Goal: Task Accomplishment & Management: Use online tool/utility

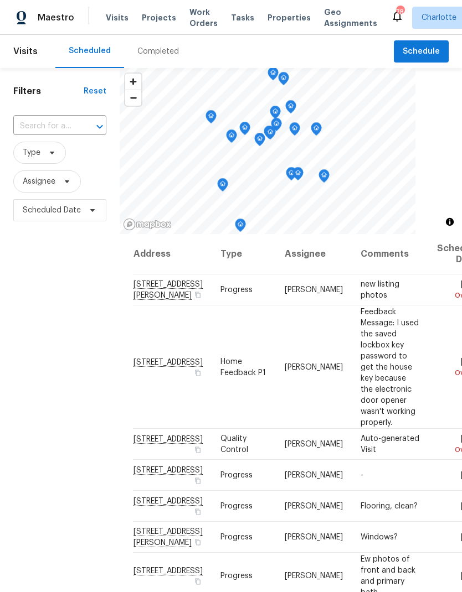
click at [157, 18] on span "Projects" at bounding box center [159, 17] width 34 height 11
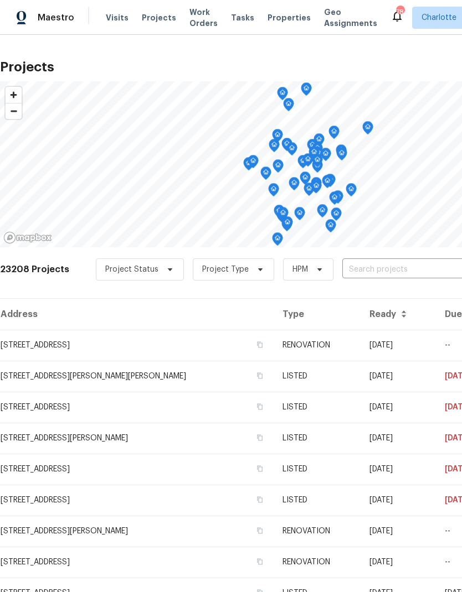
click at [382, 272] on input "text" at bounding box center [405, 269] width 127 height 17
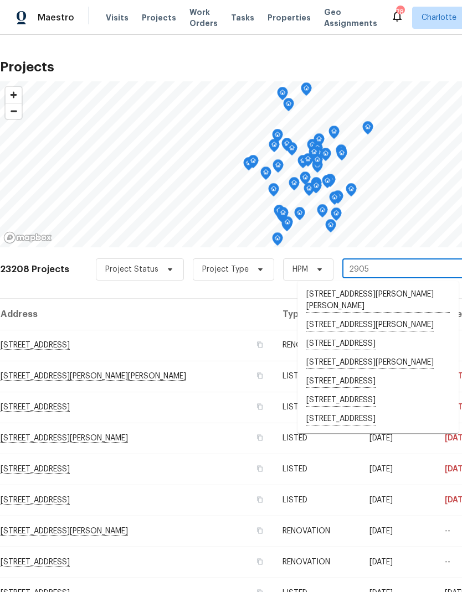
type input "2905 p"
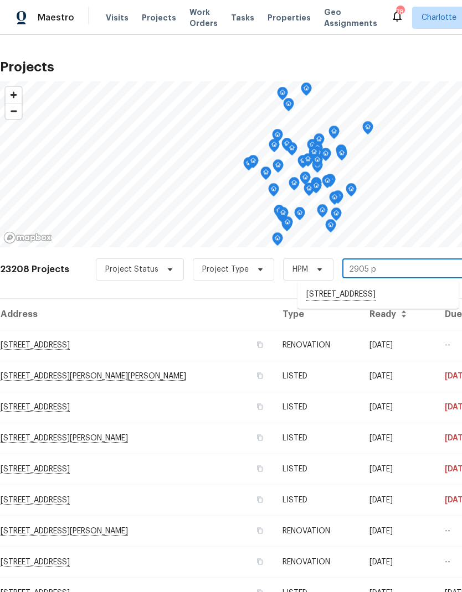
click at [346, 302] on li "2905 Polo View Ln, Matthews, NC 28105" at bounding box center [377, 295] width 161 height 19
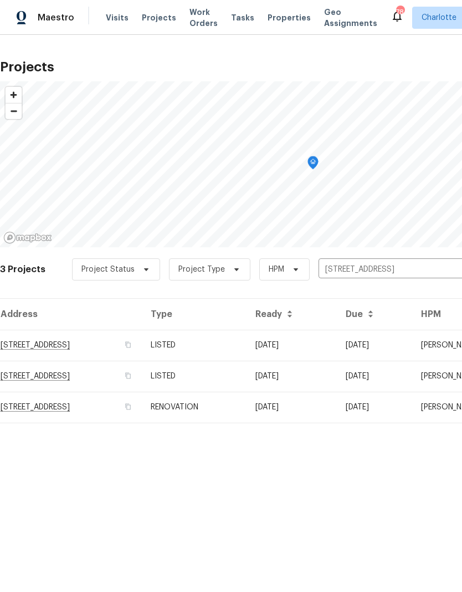
click at [102, 350] on td "2905 Polo View Ln, Matthews, NC 28105" at bounding box center [71, 345] width 142 height 31
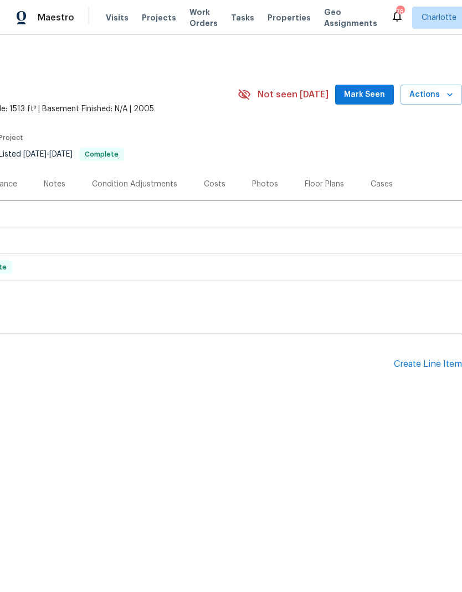
scroll to position [0, 164]
click at [419, 367] on div "Create Line Item" at bounding box center [427, 364] width 68 height 11
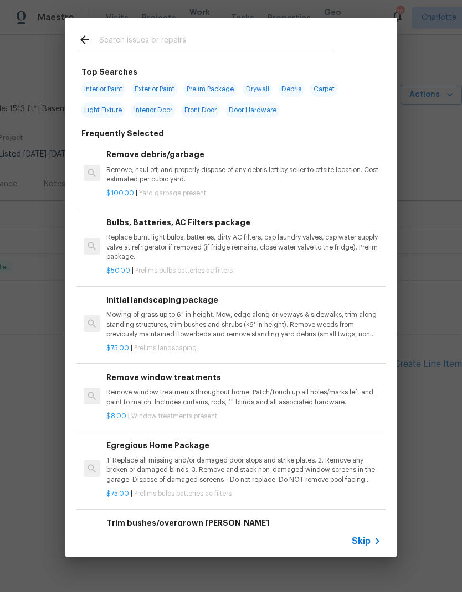
click at [235, 35] on input "text" at bounding box center [216, 41] width 235 height 17
type input "Gutters"
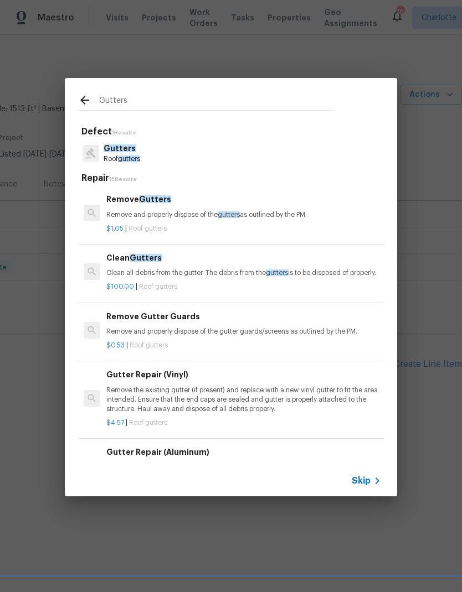
click at [256, 275] on p "Clean all debris from the gutter. The debris from the gutters is to be disposed…" at bounding box center [243, 272] width 275 height 9
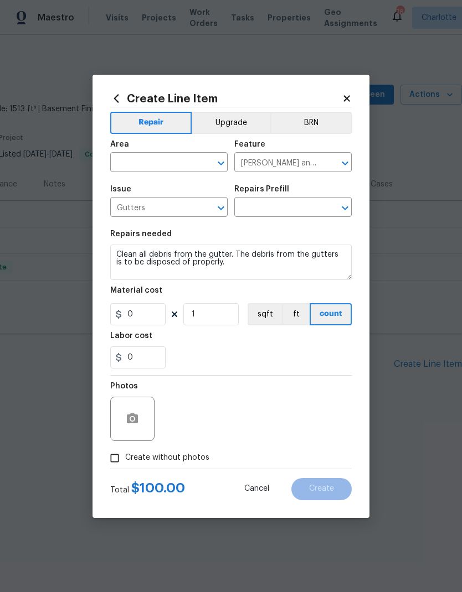
type input "Clean Gutters $100.00"
type input "100"
click at [167, 157] on input "text" at bounding box center [153, 163] width 86 height 17
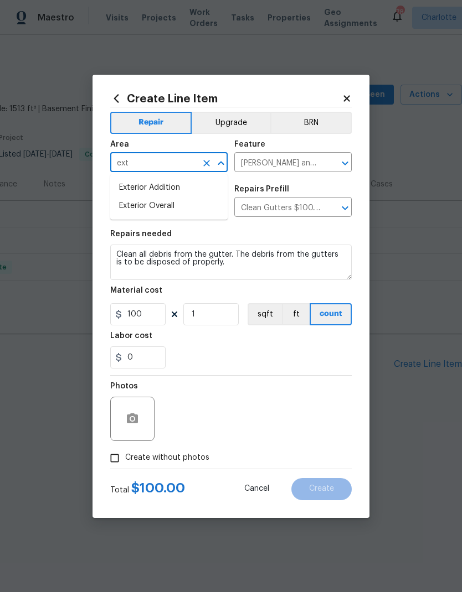
click at [176, 208] on li "Exterior Overall" at bounding box center [168, 206] width 117 height 18
type input "Exterior Overall"
click at [137, 426] on icon "button" at bounding box center [132, 418] width 13 height 13
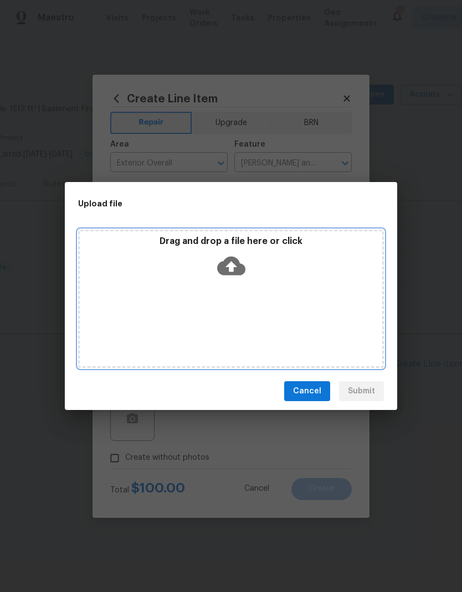
click at [231, 267] on icon at bounding box center [231, 266] width 28 height 28
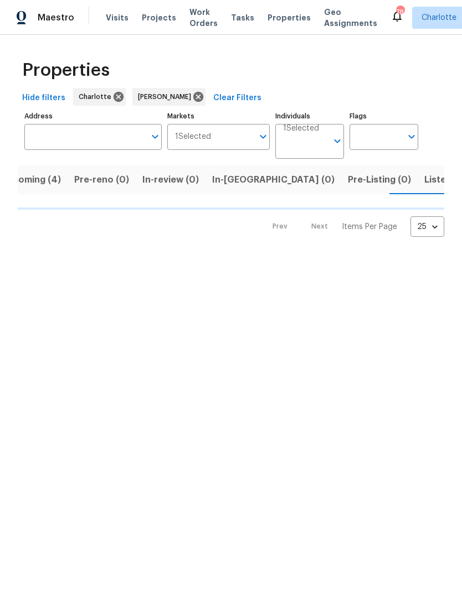
scroll to position [0, 24]
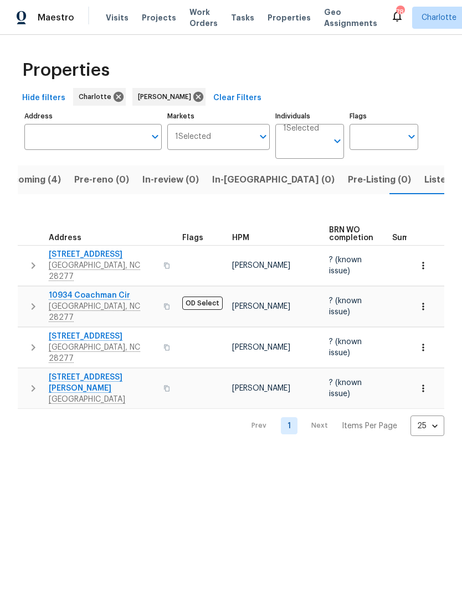
click at [240, 177] on span "In-reno (0)" at bounding box center [273, 179] width 122 height 15
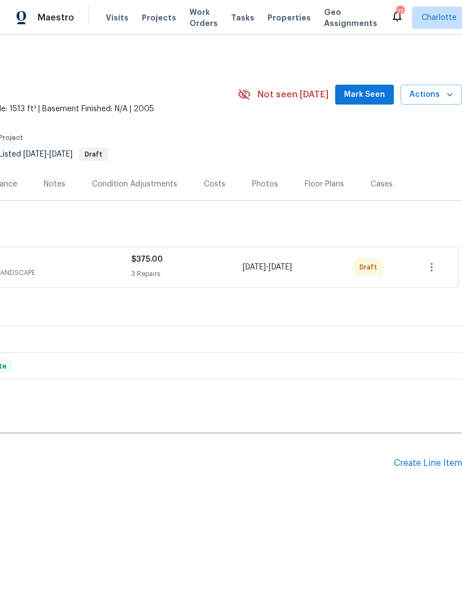
scroll to position [0, 164]
click at [433, 260] on button "button" at bounding box center [431, 267] width 27 height 27
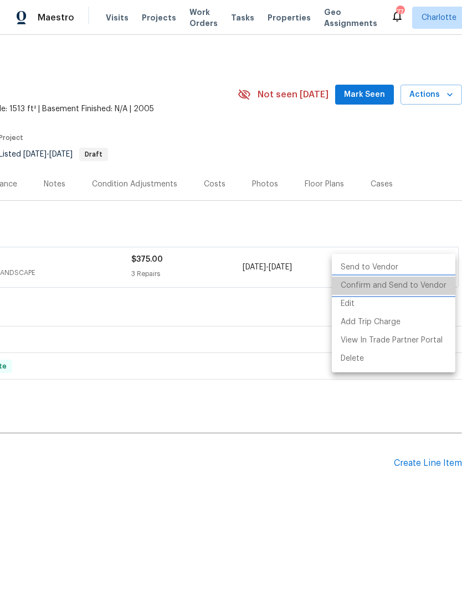
click at [429, 288] on li "Confirm and Send to Vendor" at bounding box center [393, 286] width 123 height 18
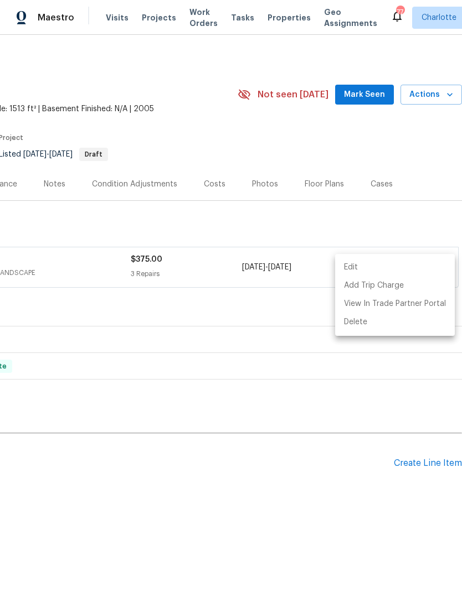
click at [392, 493] on div at bounding box center [231, 296] width 462 height 592
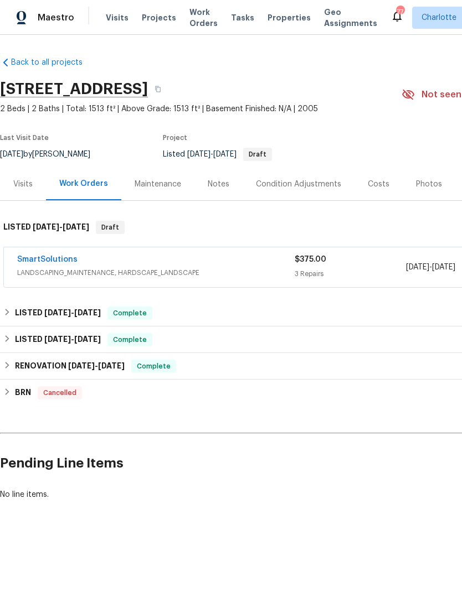
scroll to position [0, 0]
click at [56, 263] on link "SmartSolutions" at bounding box center [47, 260] width 60 height 8
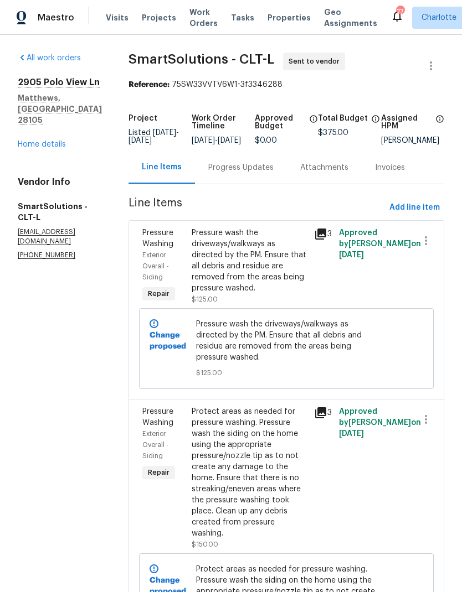
click at [252, 173] on div "Progress Updates" at bounding box center [240, 167] width 65 height 11
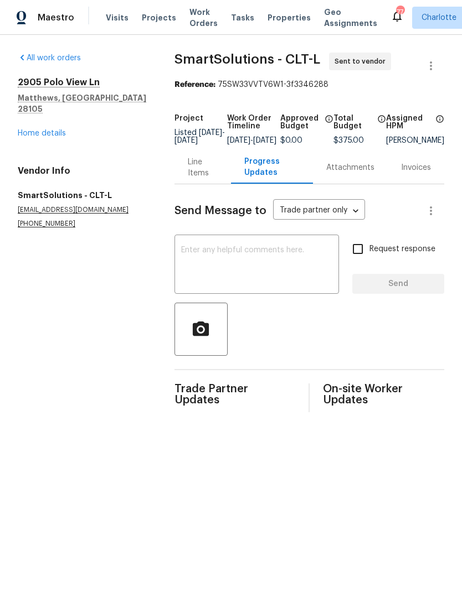
click at [263, 255] on textarea at bounding box center [256, 265] width 151 height 39
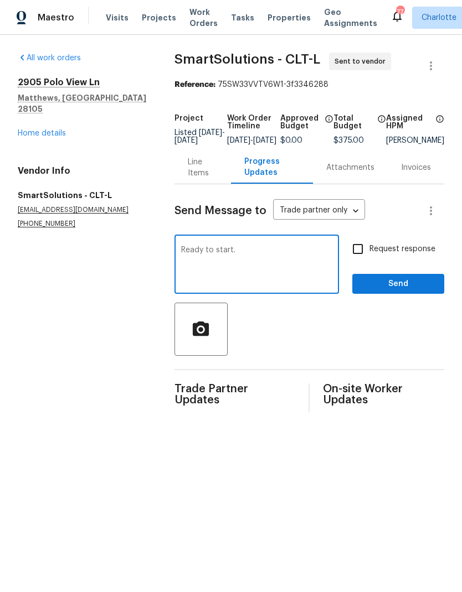
type textarea "Ready to start."
click at [358, 253] on input "Request response" at bounding box center [357, 248] width 23 height 23
checkbox input "true"
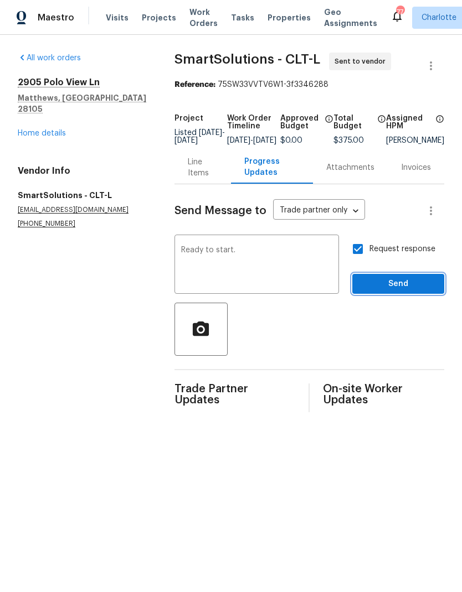
click at [410, 289] on span "Send" at bounding box center [398, 284] width 74 height 14
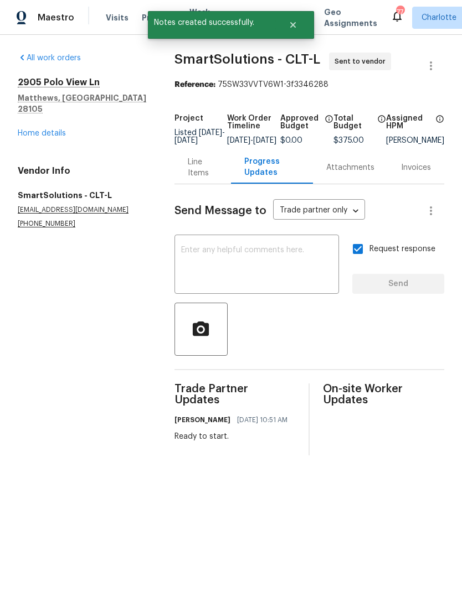
click at [46, 20] on span "Maestro" at bounding box center [56, 17] width 37 height 11
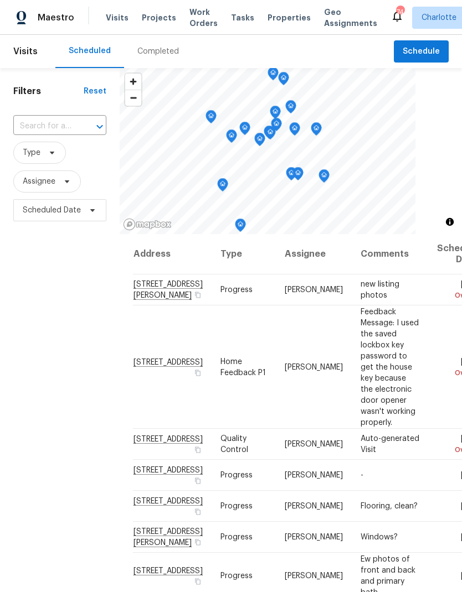
click at [194, 25] on span "Work Orders" at bounding box center [203, 18] width 28 height 22
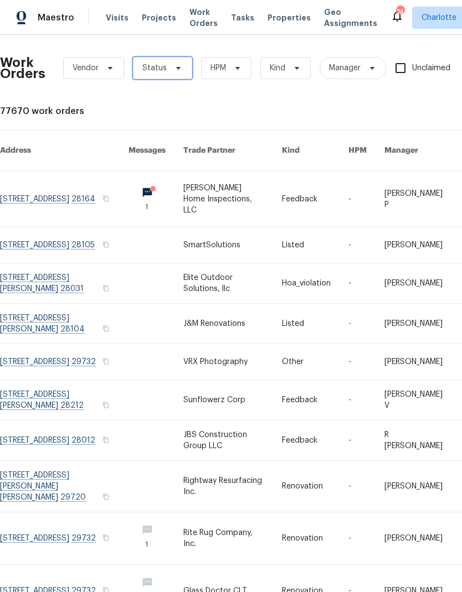
click at [166, 68] on span "Status" at bounding box center [162, 68] width 59 height 22
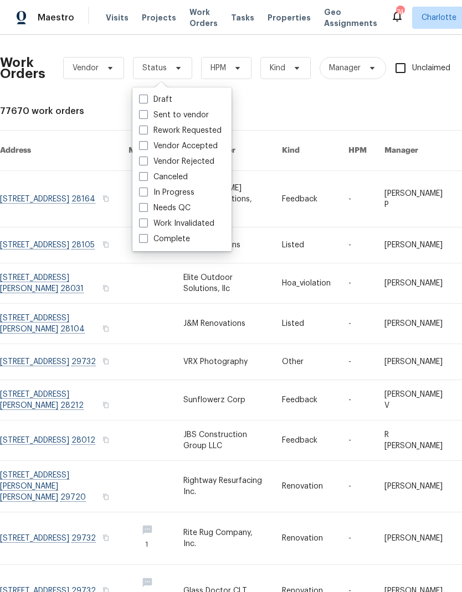
click at [184, 208] on label "Needs QC" at bounding box center [164, 208] width 51 height 11
click at [146, 208] on input "Needs QC" at bounding box center [142, 206] width 7 height 7
checkbox input "true"
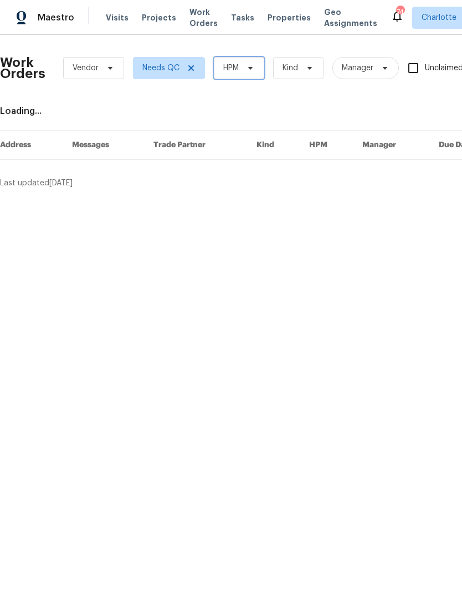
click at [251, 74] on span "HPM" at bounding box center [239, 68] width 50 height 22
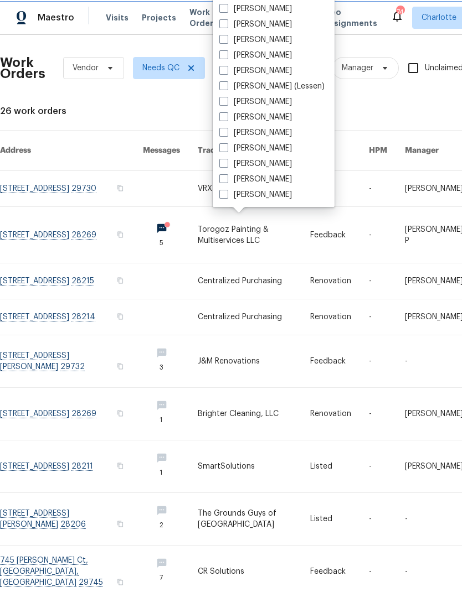
scroll to position [137, 0]
click at [267, 199] on label "[PERSON_NAME]" at bounding box center [255, 194] width 72 height 11
click at [226, 196] on input "[PERSON_NAME]" at bounding box center [222, 192] width 7 height 7
checkbox input "true"
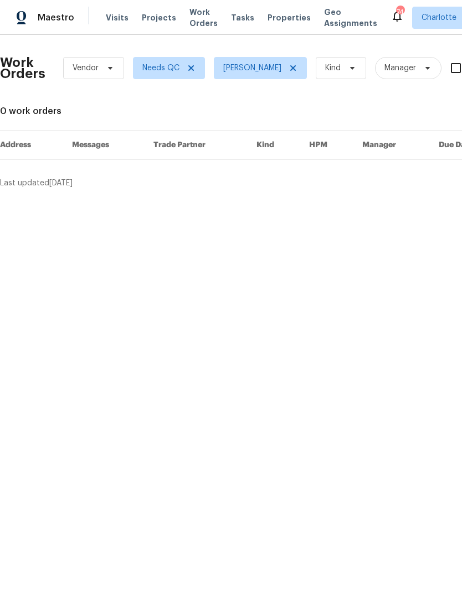
click at [59, 18] on span "Maestro" at bounding box center [56, 17] width 37 height 11
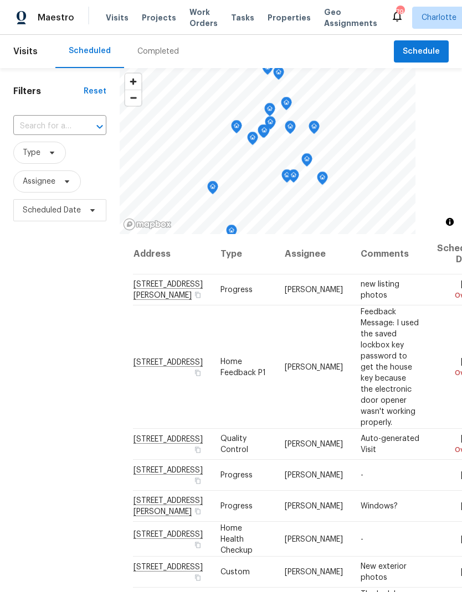
click at [153, 22] on span "Projects" at bounding box center [159, 17] width 34 height 11
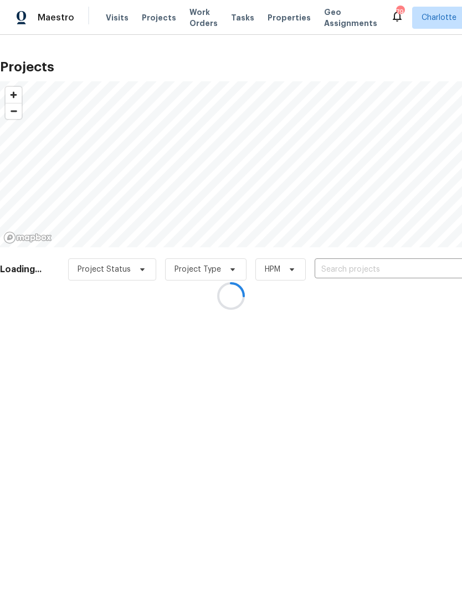
click at [355, 272] on div at bounding box center [231, 296] width 462 height 592
click at [356, 265] on div at bounding box center [231, 296] width 462 height 592
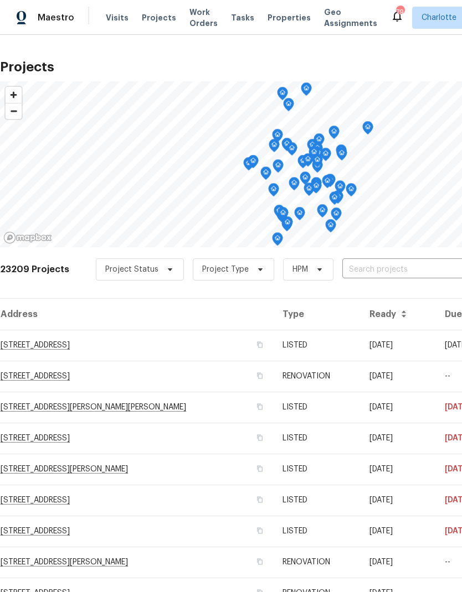
click at [375, 272] on input "text" at bounding box center [405, 269] width 127 height 17
type input "7134"
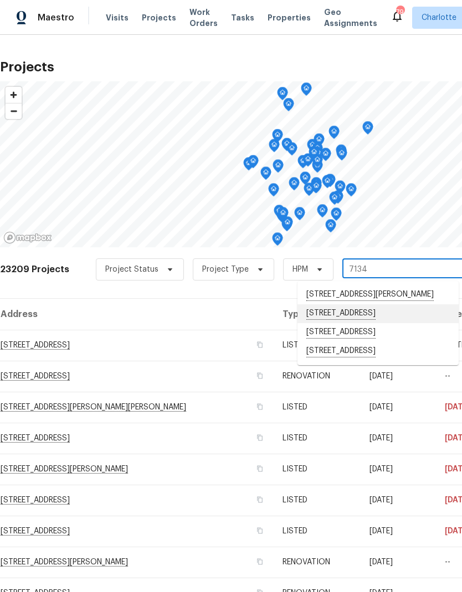
click at [362, 319] on li "[STREET_ADDRESS]" at bounding box center [377, 313] width 161 height 19
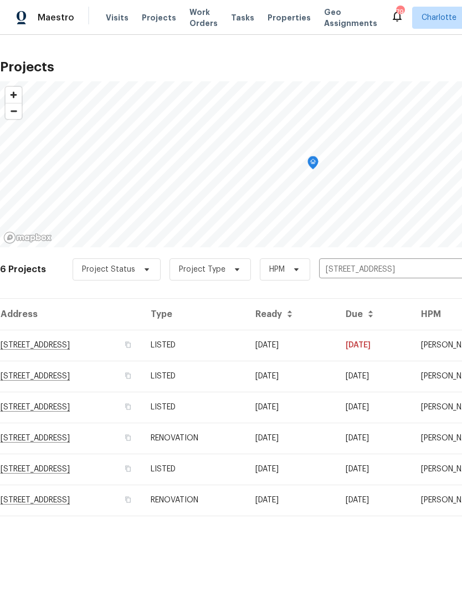
click at [129, 350] on td "[STREET_ADDRESS]" at bounding box center [71, 345] width 142 height 31
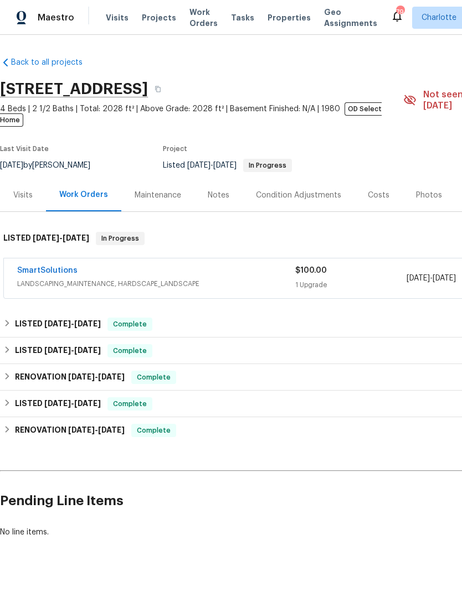
click at [60, 267] on link "SmartSolutions" at bounding box center [47, 271] width 60 height 8
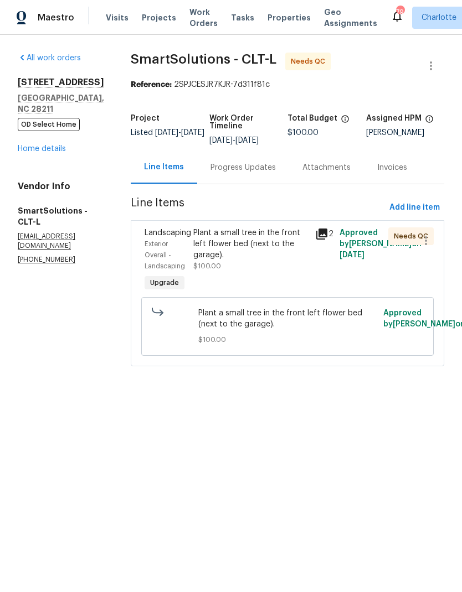
click at [280, 241] on div "Plant a small tree in the front left flower bed (next to the garage)." at bounding box center [250, 243] width 115 height 33
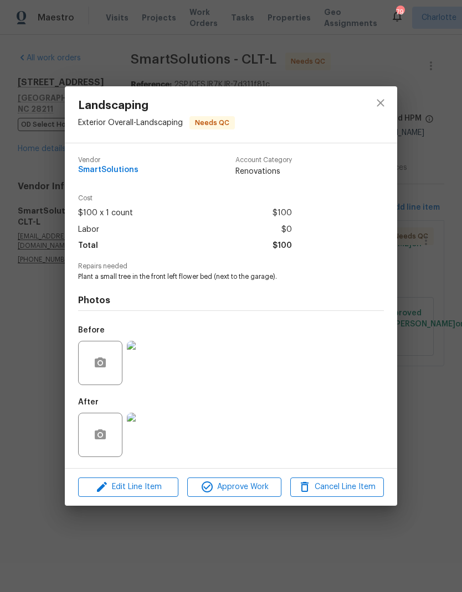
click at [162, 439] on img at bounding box center [149, 435] width 44 height 44
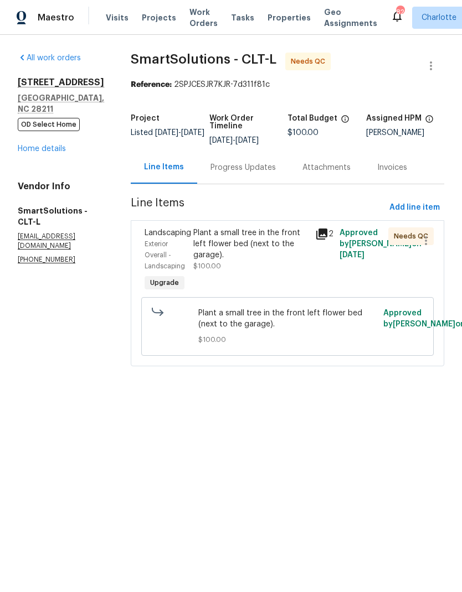
click at [292, 240] on div "Plant a small tree in the front left flower bed (next to the garage)." at bounding box center [250, 243] width 115 height 33
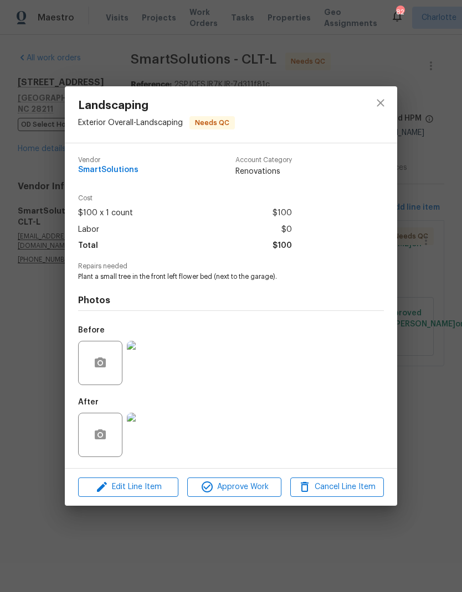
click at [150, 450] on img at bounding box center [149, 435] width 44 height 44
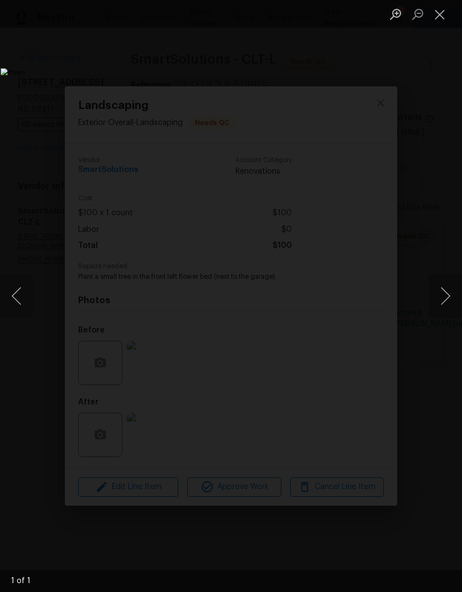
click at [437, 24] on button "Close lightbox" at bounding box center [439, 13] width 22 height 19
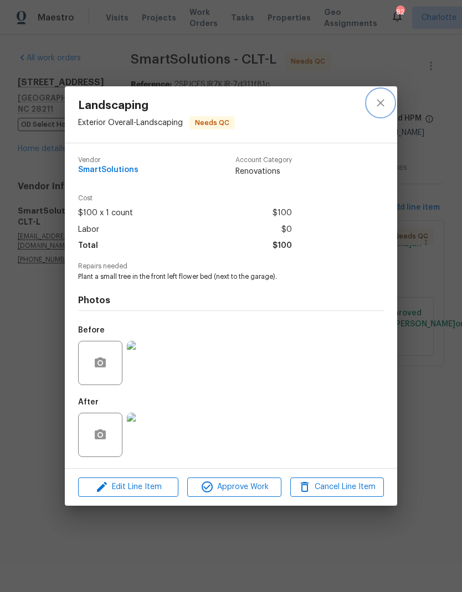
click at [376, 109] on button "close" at bounding box center [380, 103] width 27 height 27
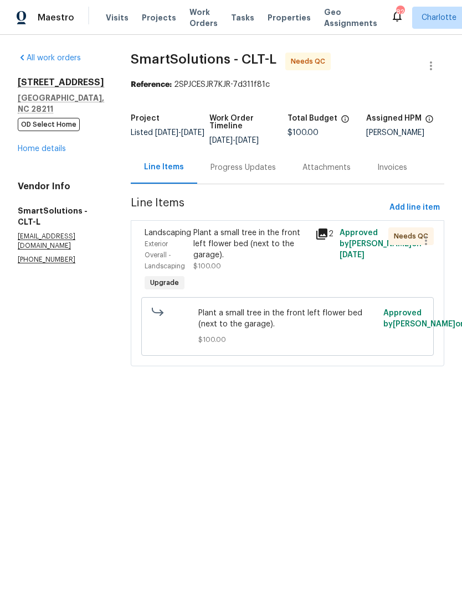
click at [263, 180] on div "Progress Updates" at bounding box center [243, 167] width 92 height 33
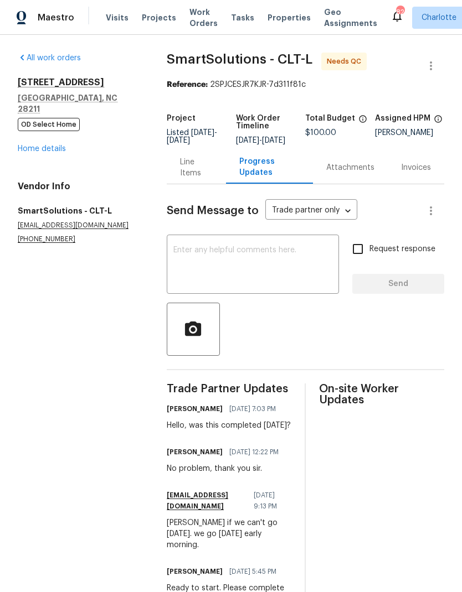
click at [275, 256] on textarea at bounding box center [252, 265] width 159 height 39
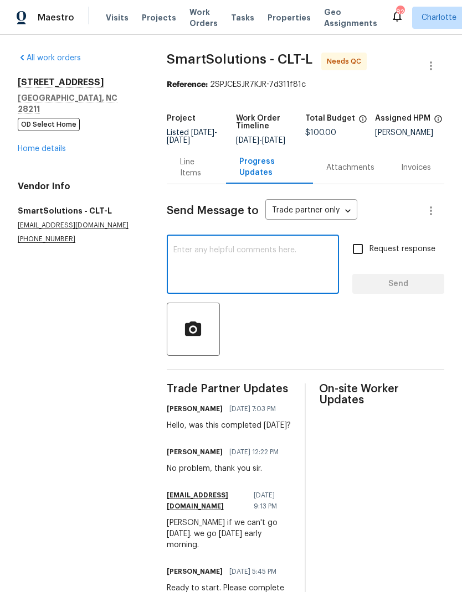
click at [40, 28] on div "Maestro" at bounding box center [37, 18] width 74 height 22
